Goal: Task Accomplishment & Management: Use online tool/utility

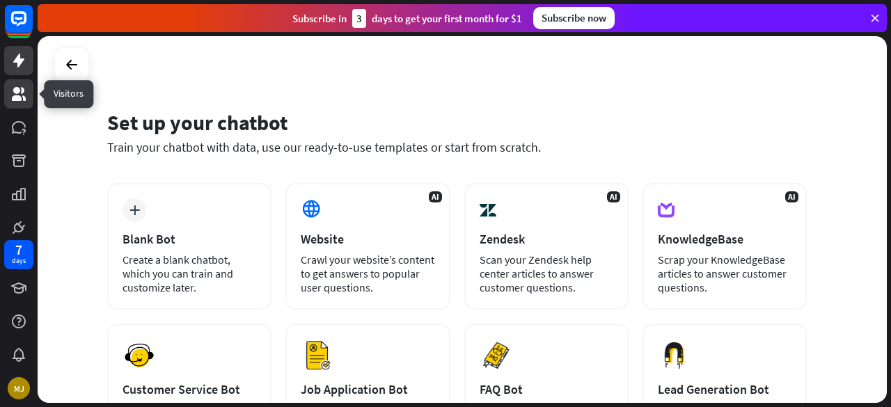
click at [15, 93] on icon at bounding box center [19, 94] width 14 height 14
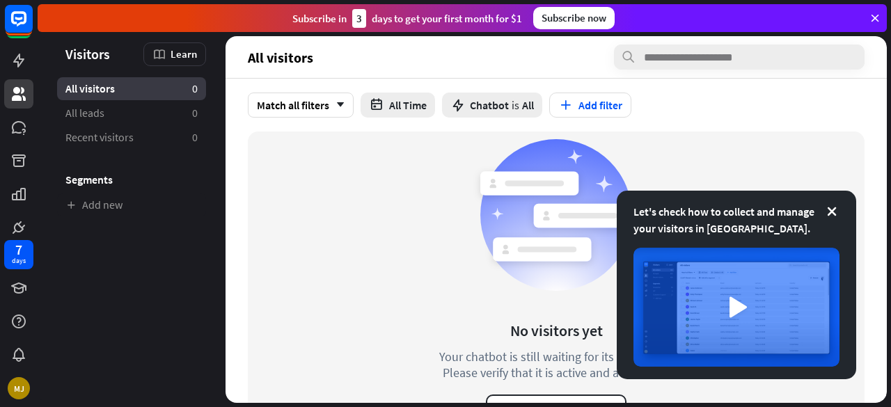
scroll to position [33, 0]
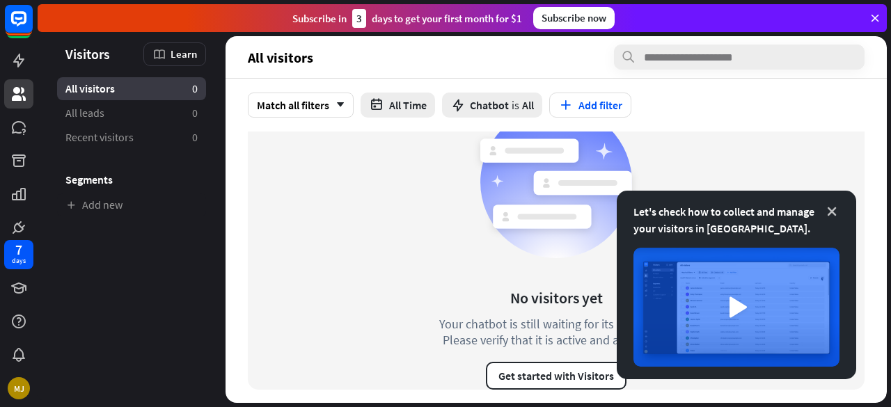
click at [828, 212] on icon at bounding box center [832, 212] width 14 height 14
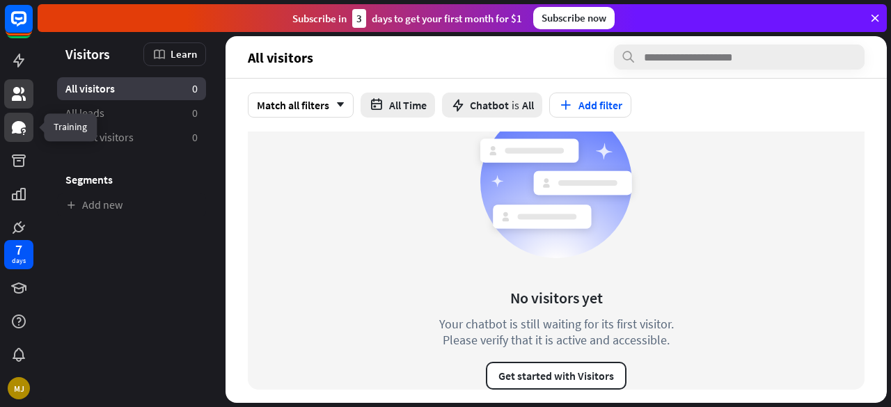
click at [25, 127] on icon at bounding box center [19, 127] width 14 height 13
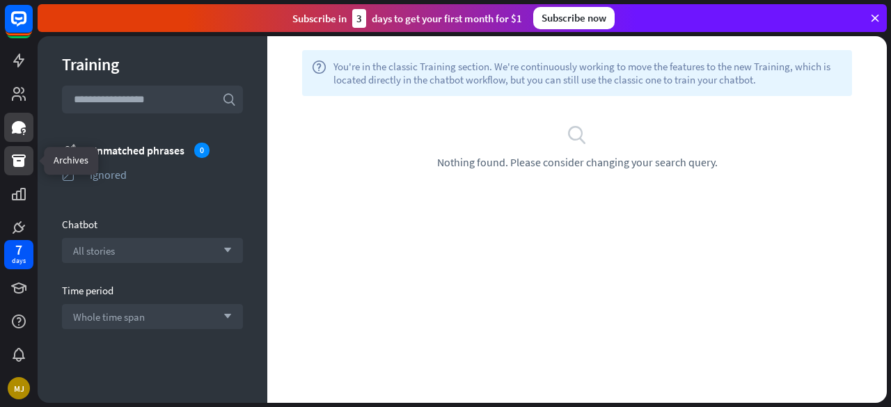
click at [27, 157] on link at bounding box center [18, 160] width 29 height 29
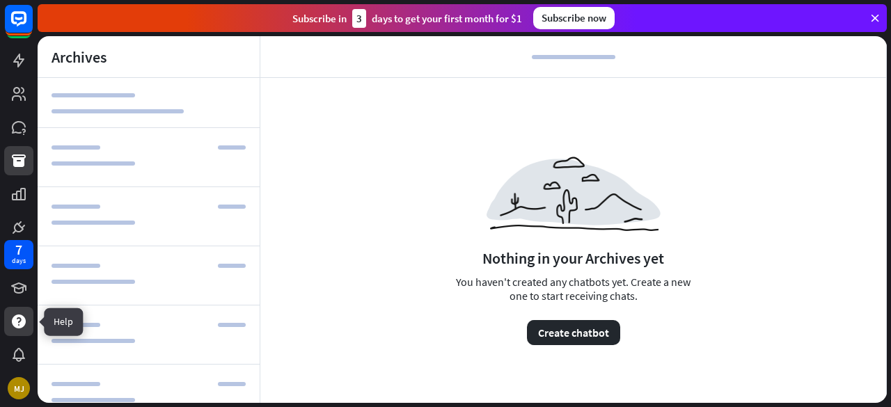
click at [18, 331] on div at bounding box center [18, 321] width 29 height 29
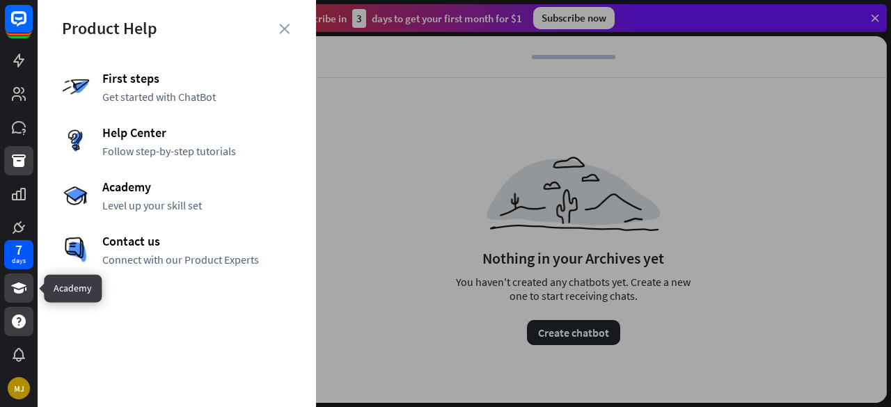
click at [19, 286] on icon at bounding box center [18, 288] width 15 height 11
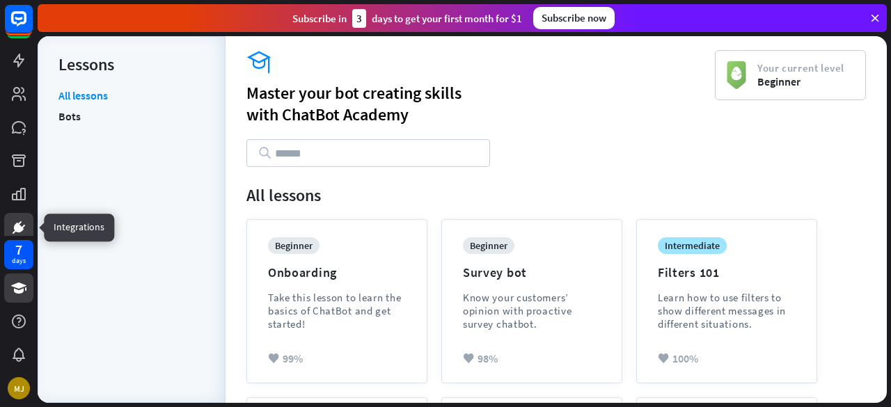
click at [24, 218] on link at bounding box center [18, 227] width 29 height 29
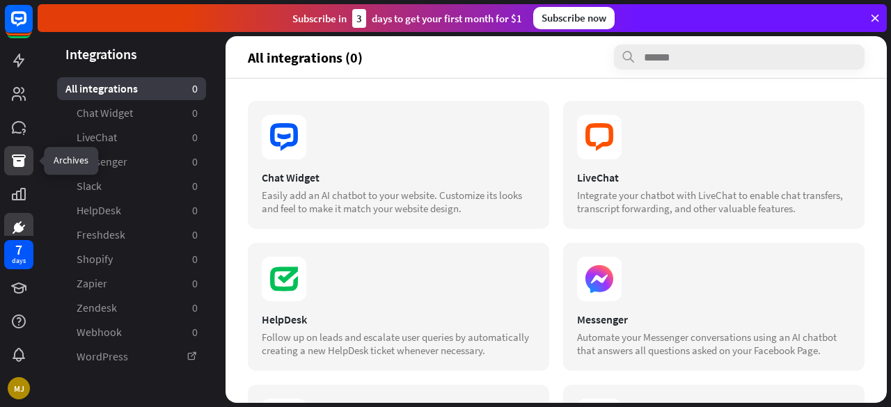
click at [10, 172] on link at bounding box center [18, 160] width 29 height 29
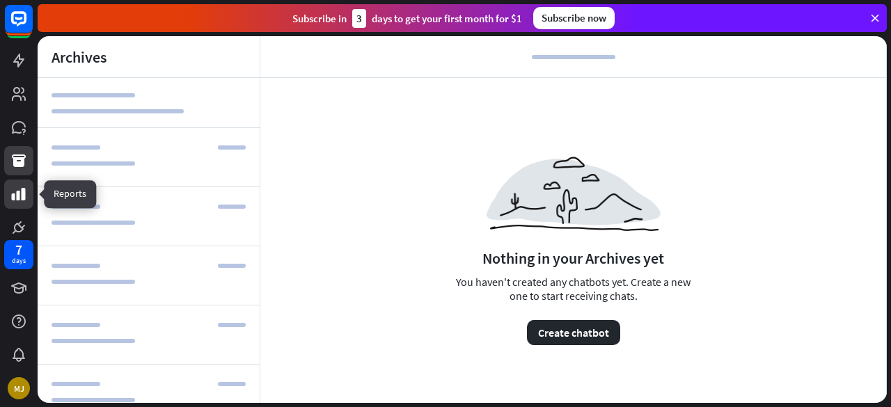
click at [24, 190] on icon at bounding box center [19, 194] width 14 height 13
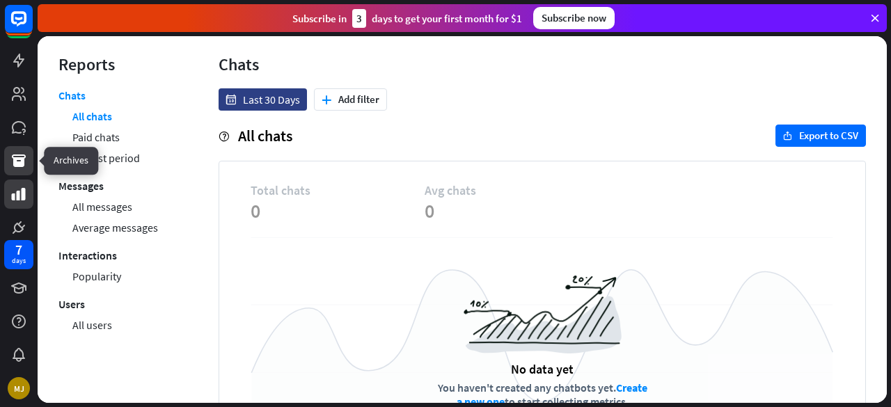
click at [17, 159] on icon at bounding box center [19, 160] width 14 height 13
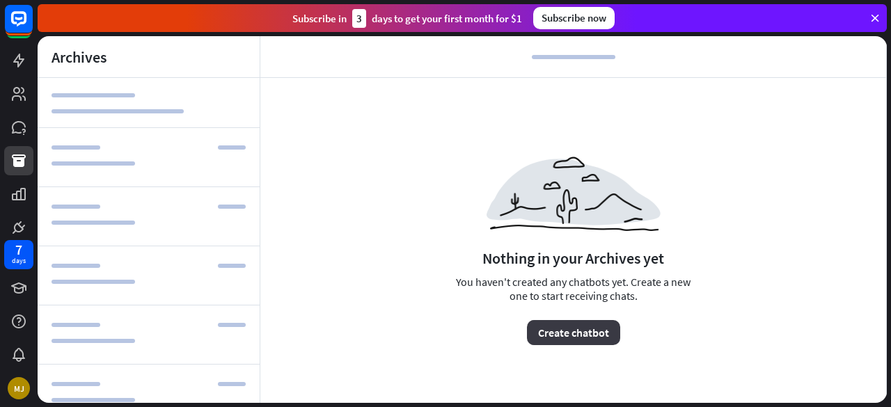
click at [574, 336] on button "Create chatbot" at bounding box center [573, 332] width 93 height 25
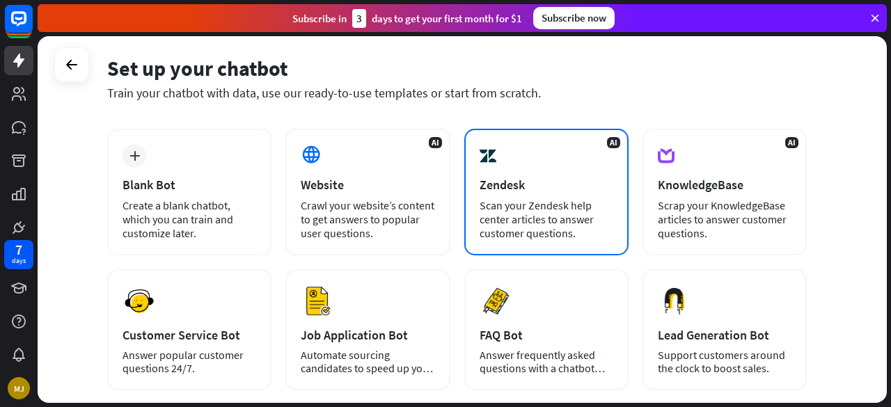
scroll to position [53, 0]
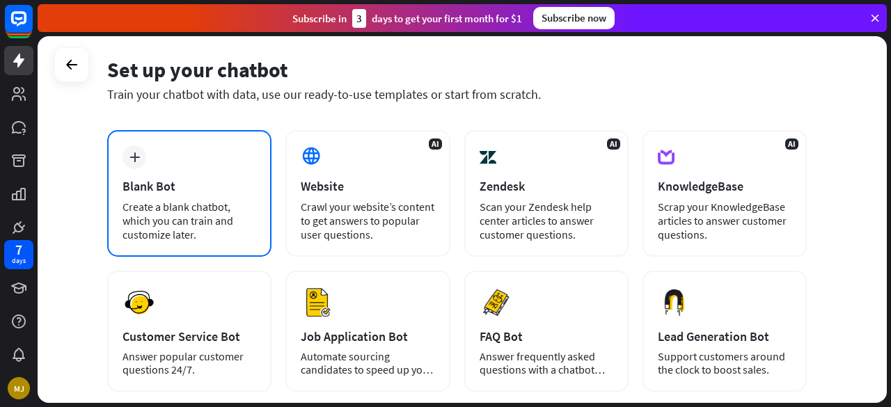
click at [149, 219] on div "Create a blank chatbot, which you can train and customize later." at bounding box center [189, 221] width 134 height 42
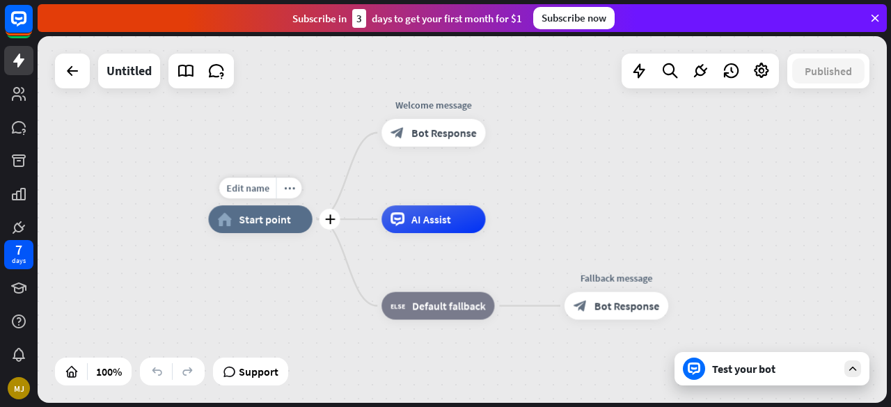
click at [268, 228] on div "home_2 Start point" at bounding box center [260, 219] width 104 height 28
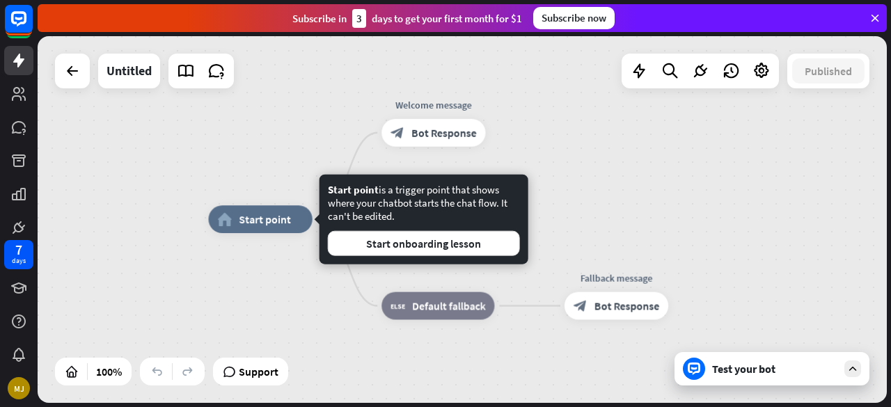
click at [322, 289] on div "home_2 Start point Welcome message block_bot_response Bot Response AI Assist bl…" at bounding box center [630, 401] width 845 height 365
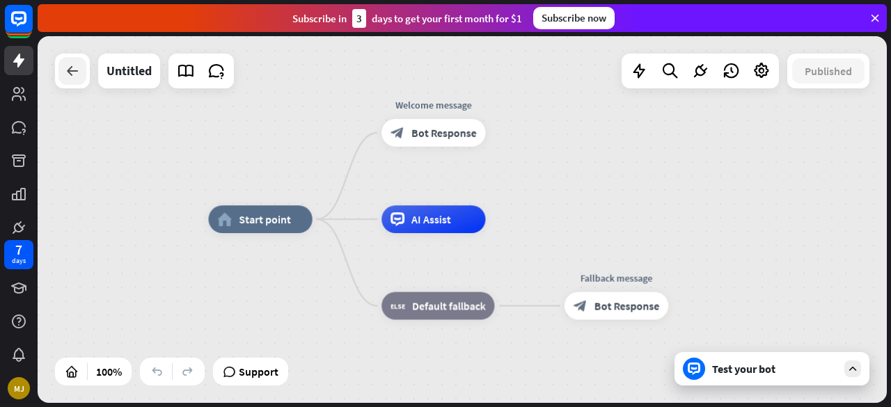
click at [72, 77] on icon at bounding box center [72, 71] width 17 height 17
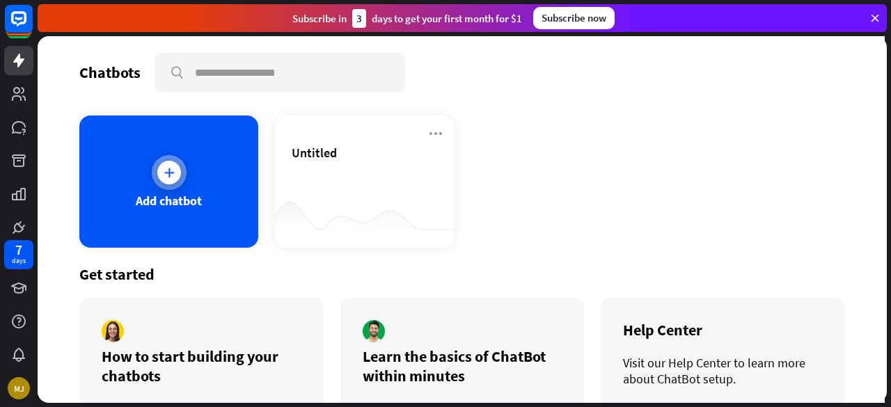
click at [178, 154] on div "Add chatbot" at bounding box center [168, 182] width 179 height 132
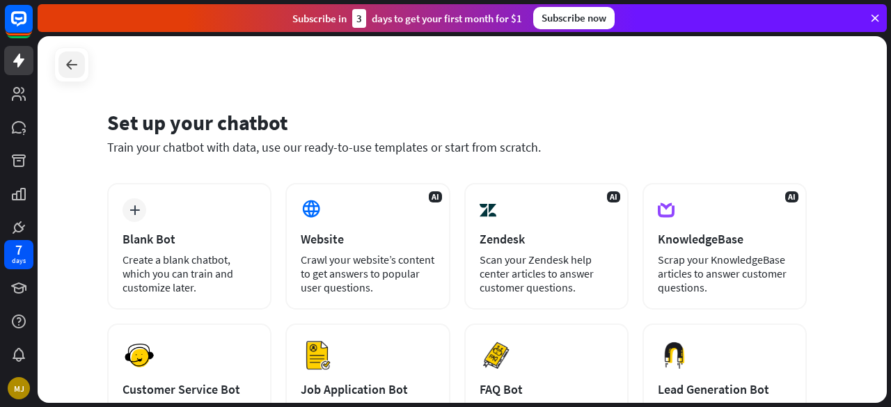
click at [75, 56] on icon at bounding box center [71, 64] width 17 height 17
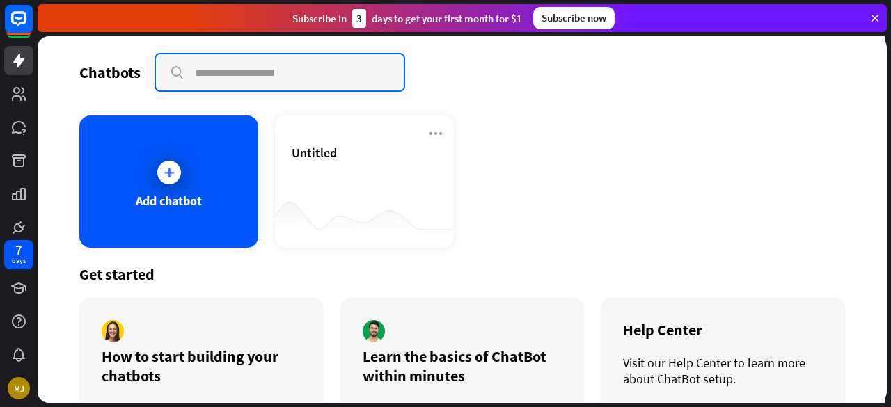
click at [273, 79] on input "text" at bounding box center [280, 72] width 248 height 36
type input "*******"
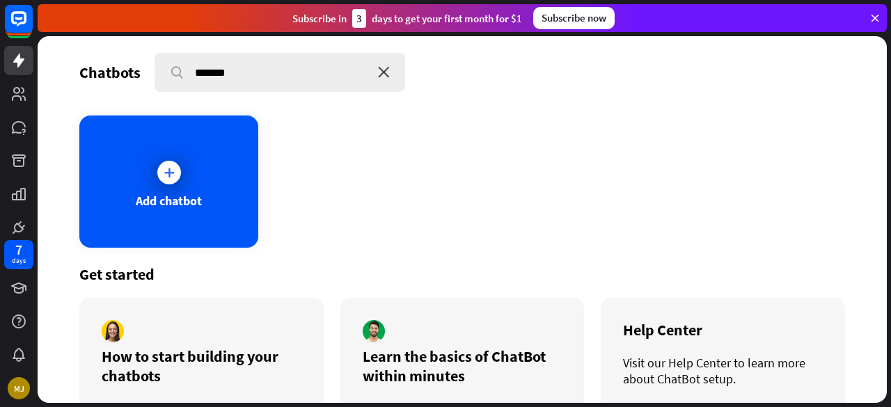
click at [387, 73] on icon "close" at bounding box center [384, 72] width 12 height 11
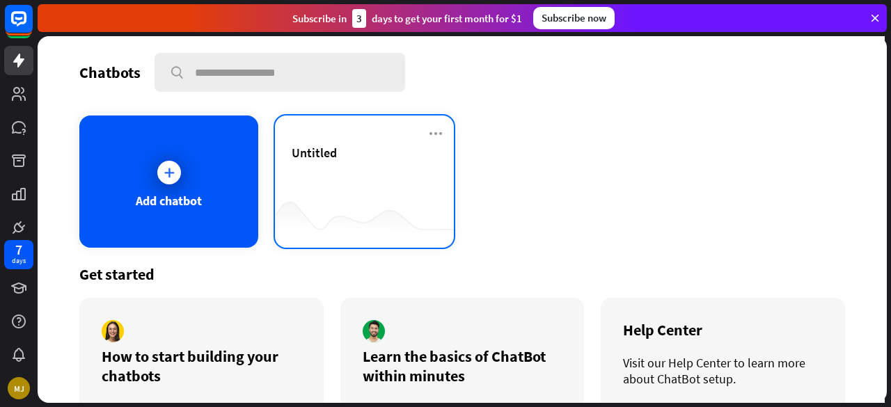
click at [371, 152] on div "Untitled" at bounding box center [364, 153] width 145 height 16
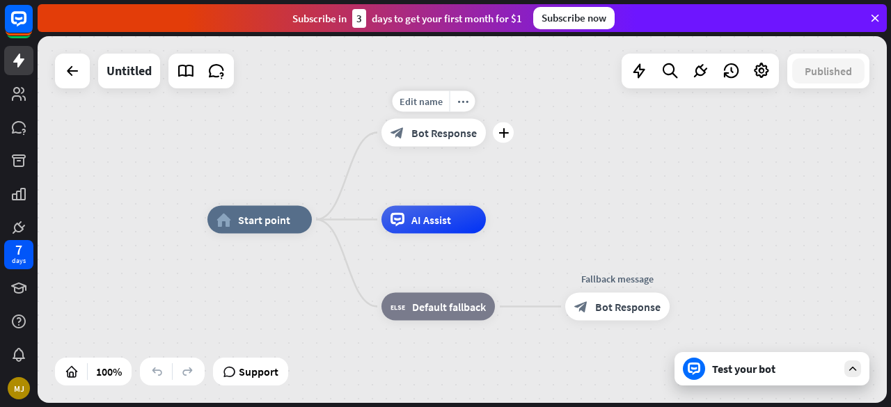
click at [429, 132] on span "Bot Response" at bounding box center [443, 133] width 65 height 14
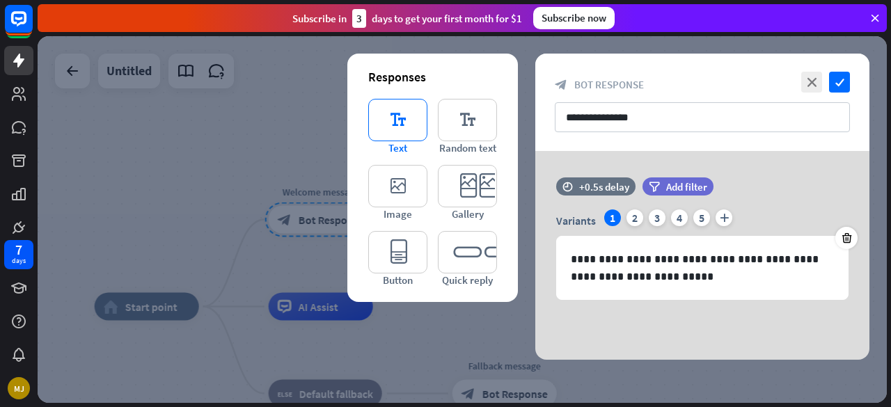
click at [411, 120] on icon "editor_text" at bounding box center [397, 120] width 59 height 42
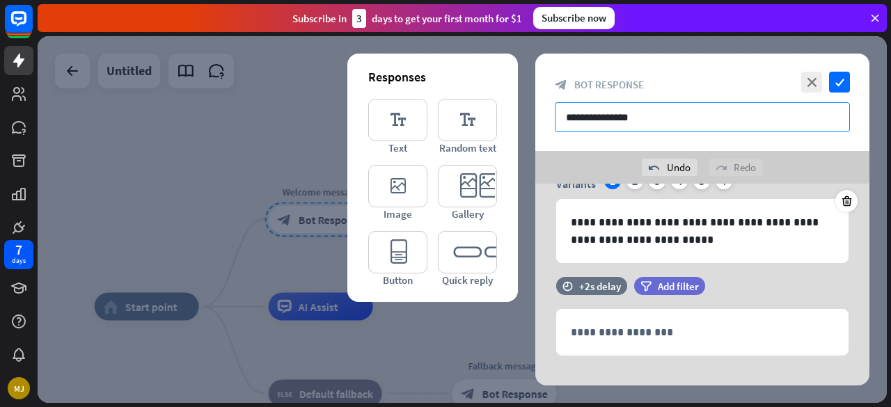
scroll to position [87, 0]
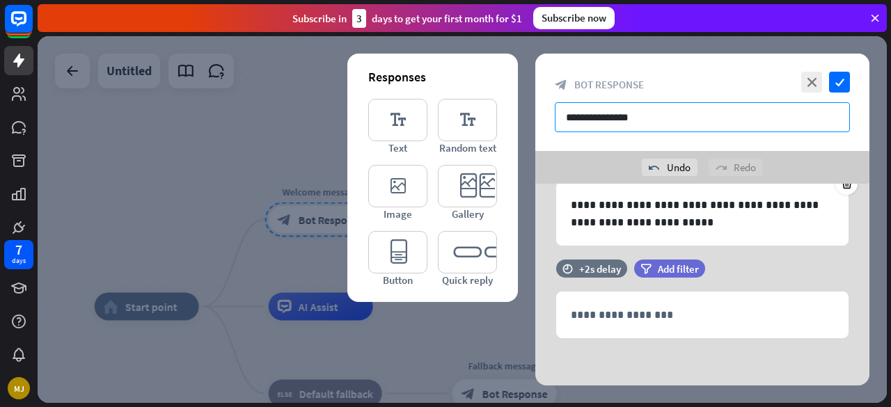
click at [626, 118] on input "**********" at bounding box center [702, 117] width 295 height 30
paste input "******"
drag, startPoint x: 735, startPoint y: 119, endPoint x: 530, endPoint y: 157, distance: 208.7
click at [530, 157] on div "**********" at bounding box center [462, 219] width 849 height 367
type input "**********"
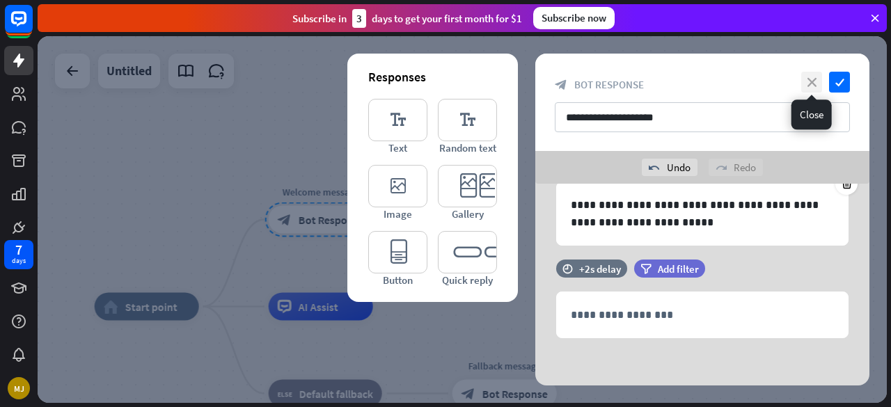
click at [812, 84] on icon "close" at bounding box center [811, 82] width 21 height 21
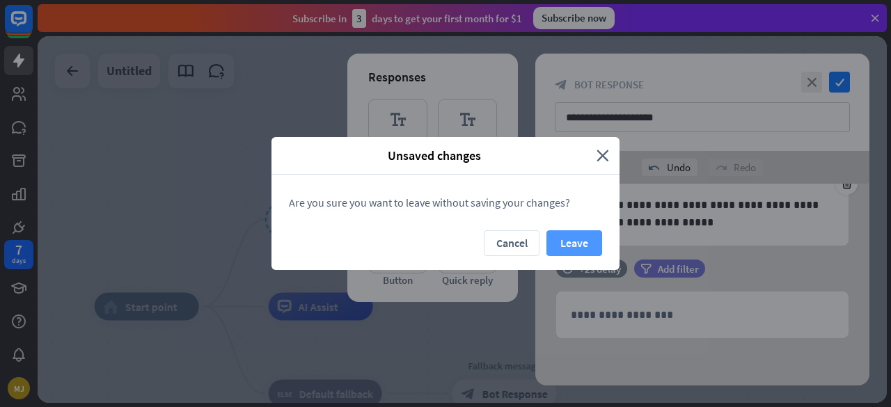
click at [572, 245] on button "Leave" at bounding box center [574, 243] width 56 height 26
